Goal: Information Seeking & Learning: Learn about a topic

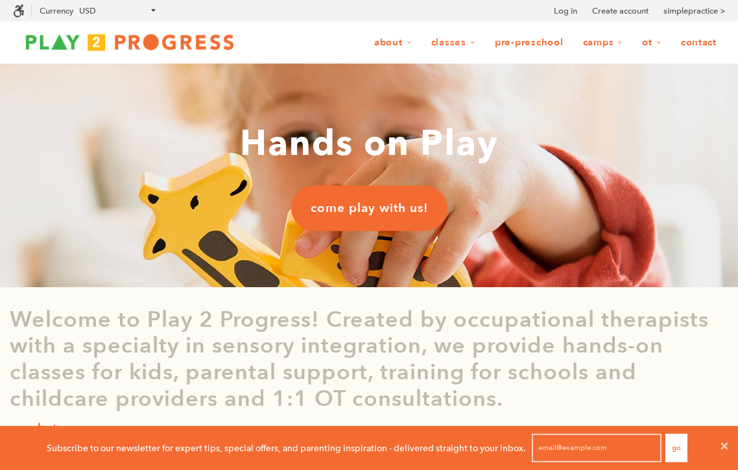
scroll to position [1, 1]
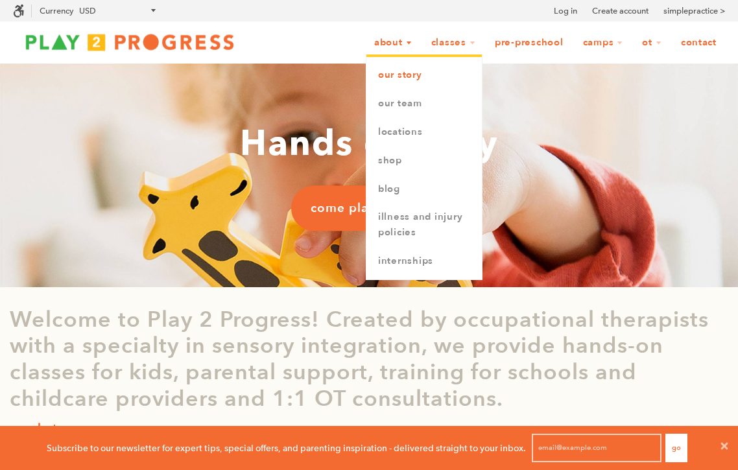
click at [383, 69] on link "Our Story" at bounding box center [423, 75] width 115 height 29
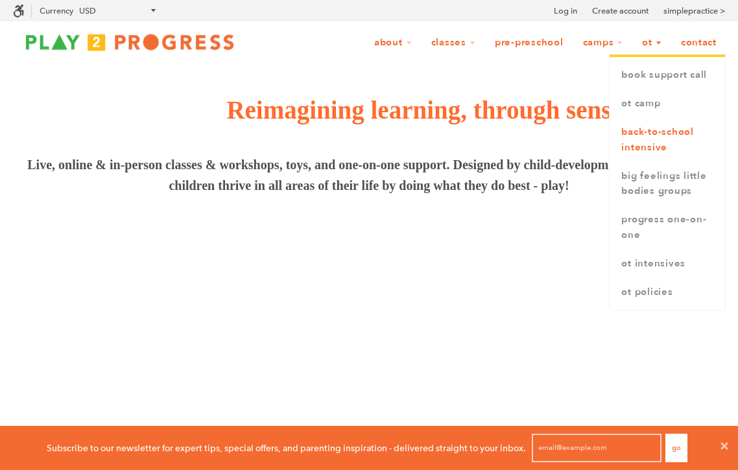
click at [650, 139] on link "Back-to-School Intensive" at bounding box center [667, 140] width 115 height 44
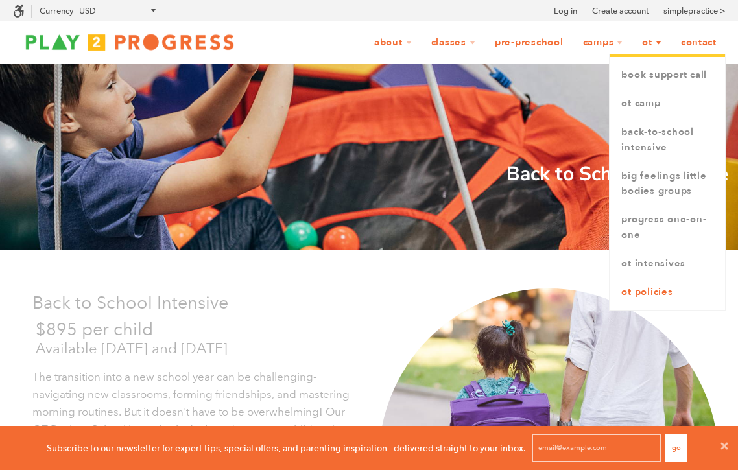
click at [663, 293] on link "OT Policies" at bounding box center [667, 292] width 115 height 29
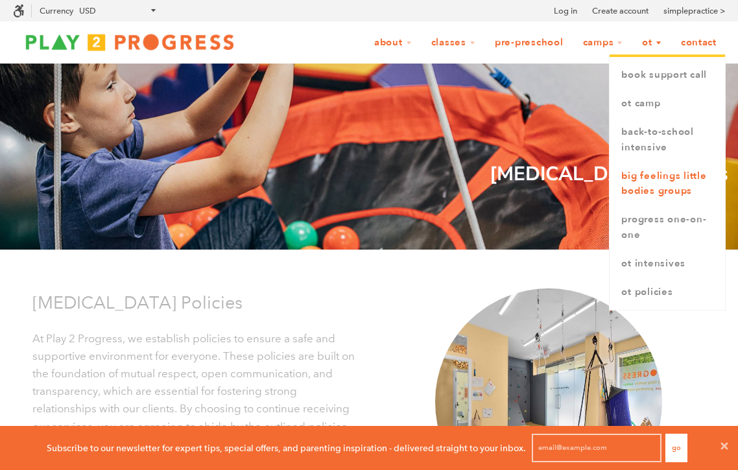
click at [659, 185] on link "Big Feelings Little Bodies Groups" at bounding box center [667, 184] width 115 height 44
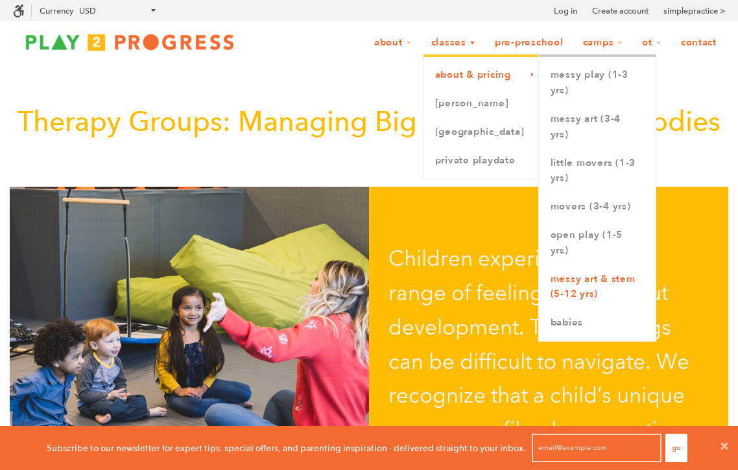
click at [608, 278] on link "Messy Art & STEM (5-12 yrs)" at bounding box center [597, 287] width 117 height 44
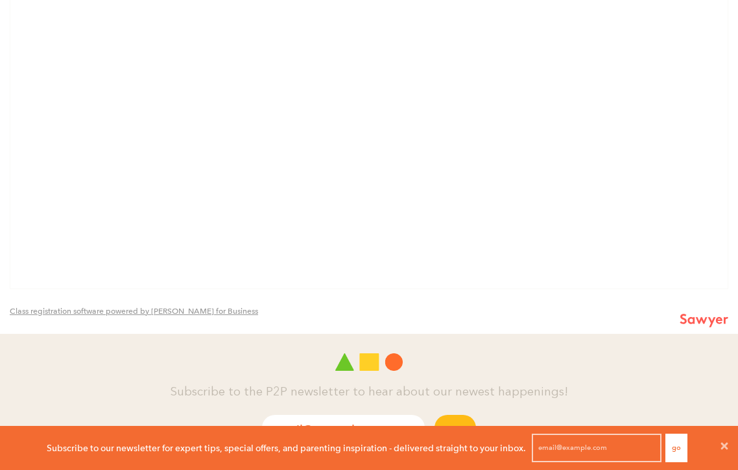
scroll to position [1059, 0]
